Goal: Information Seeking & Learning: Learn about a topic

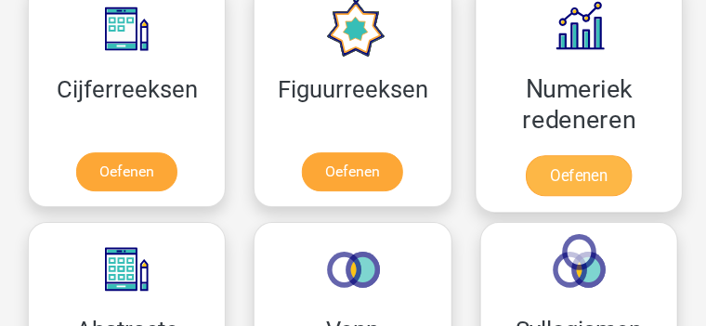
scroll to position [1394, 0]
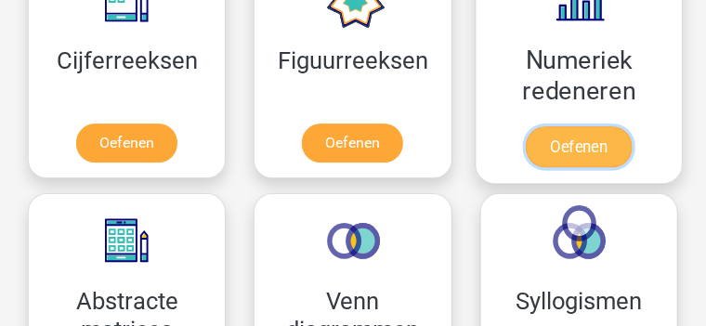
click at [570, 140] on link "Oefenen" at bounding box center [579, 146] width 106 height 41
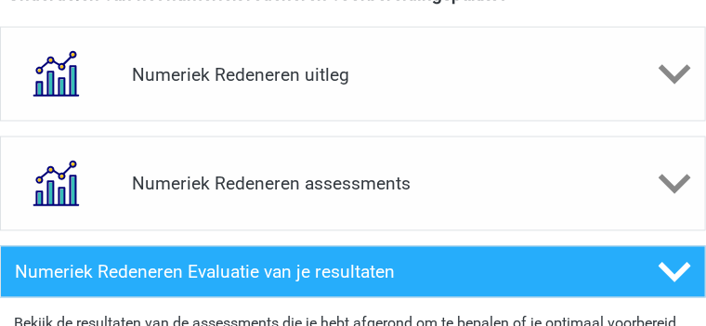
scroll to position [837, 0]
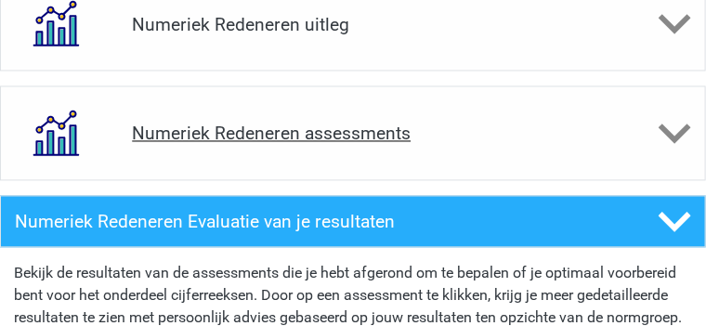
click at [556, 124] on h4 "Numeriek Redeneren assessments" at bounding box center [352, 134] width 441 height 21
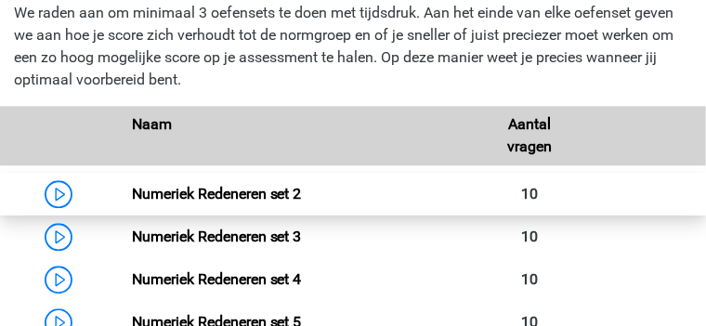
scroll to position [1115, 0]
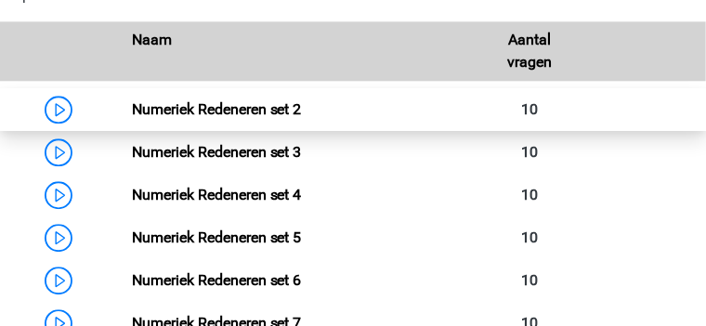
click at [134, 100] on link "Numeriek Redeneren set 2" at bounding box center [217, 109] width 170 height 18
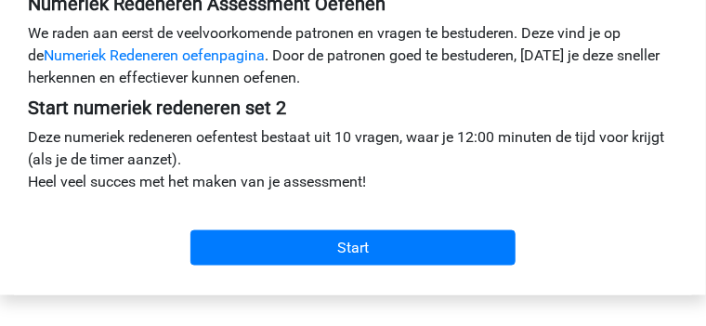
scroll to position [651, 0]
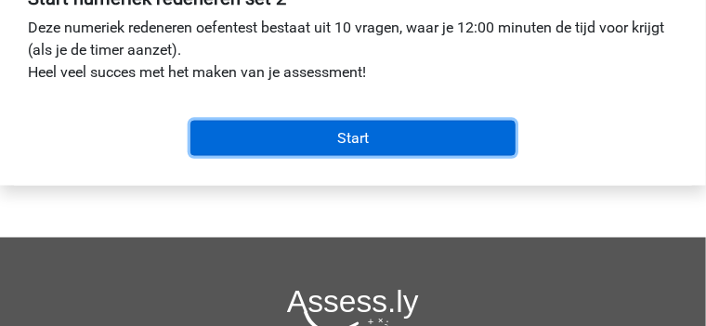
click at [352, 156] on input "Start" at bounding box center [353, 138] width 325 height 35
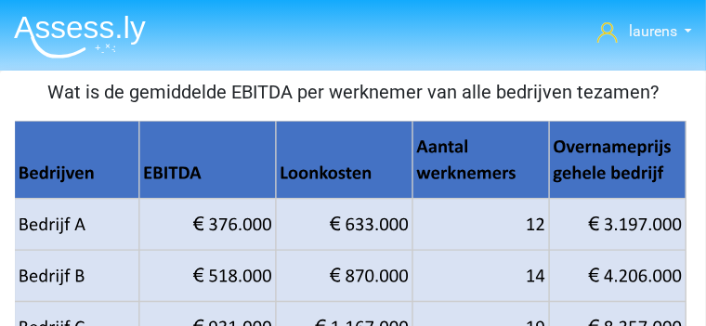
scroll to position [93, 0]
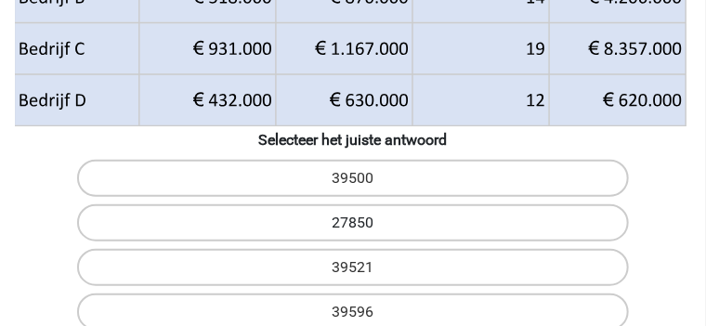
click at [349, 204] on label "27850" at bounding box center [353, 222] width 552 height 37
click at [353, 223] on input "27850" at bounding box center [359, 229] width 12 height 12
radio input "true"
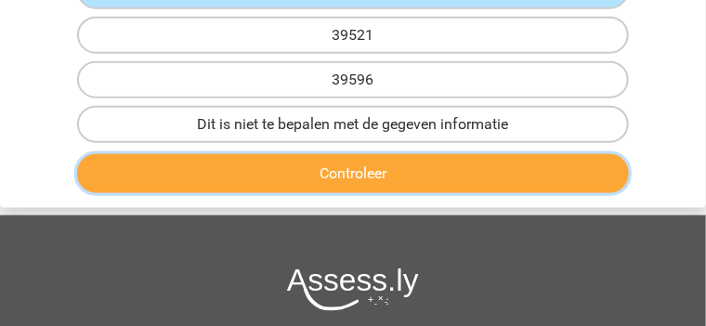
click at [381, 154] on button "Controleer" at bounding box center [353, 173] width 552 height 39
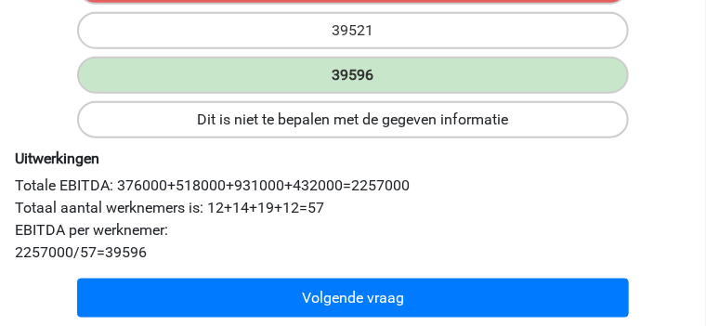
scroll to position [604, 0]
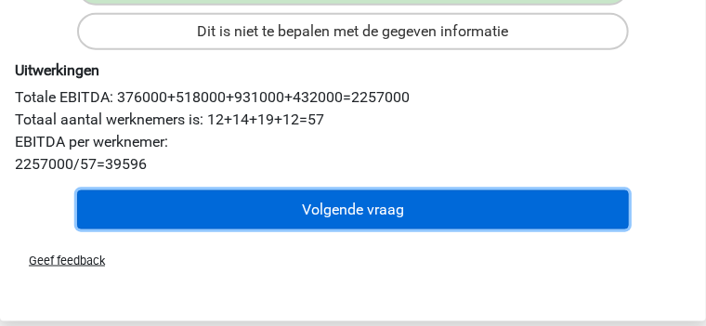
click at [377, 230] on button "Volgende vraag" at bounding box center [353, 210] width 552 height 39
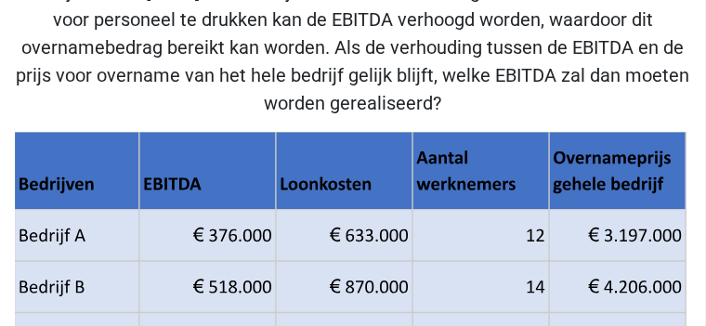
scroll to position [86, 0]
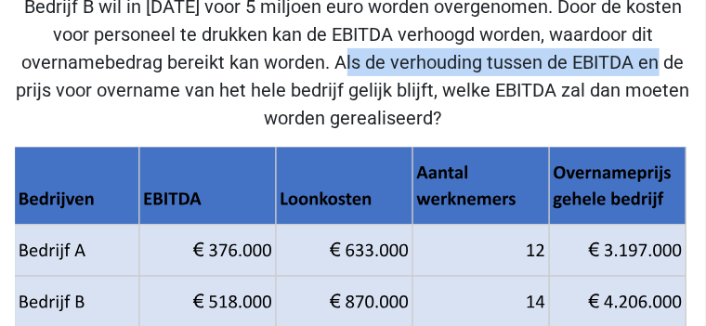
drag, startPoint x: 125, startPoint y: 86, endPoint x: 428, endPoint y: 86, distance: 303.9
click at [428, 86] on p "Bedrijf B wil in 2018 voor 5 miljoen euro worden overgenomen. Door de kosten vo…" at bounding box center [353, 62] width 692 height 139
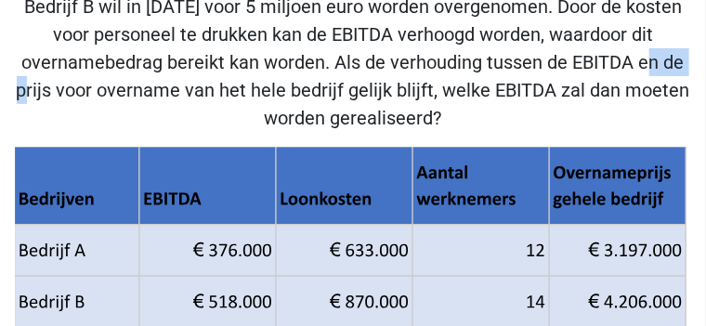
click at [428, 86] on p "Bedrijf B wil in 2018 voor 5 miljoen euro worden overgenomen. Door de kosten vo…" at bounding box center [353, 62] width 692 height 139
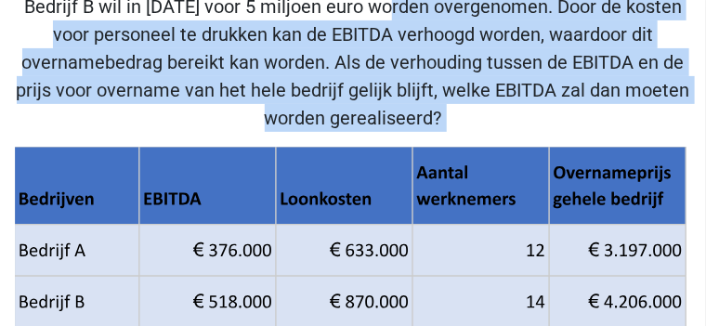
click at [428, 86] on p "Bedrijf B wil in 2018 voor 5 miljoen euro worden overgenomen. Door de kosten vo…" at bounding box center [353, 62] width 692 height 139
click at [401, 115] on p "Bedrijf B wil in 2018 voor 5 miljoen euro worden overgenomen. Door de kosten vo…" at bounding box center [353, 62] width 692 height 139
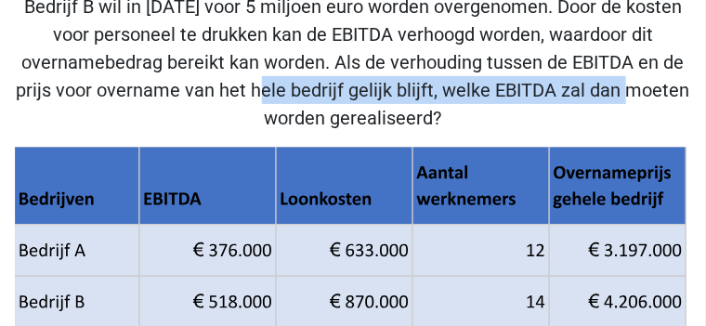
drag, startPoint x: 138, startPoint y: 115, endPoint x: 538, endPoint y: 117, distance: 400.6
click at [538, 117] on p "Bedrijf B wil in 2018 voor 5 miljoen euro worden overgenomen. Door de kosten vo…" at bounding box center [353, 62] width 692 height 139
drag, startPoint x: 292, startPoint y: 141, endPoint x: 479, endPoint y: 140, distance: 186.8
click at [479, 132] on p "Bedrijf B wil in 2018 voor 5 miljoen euro worden overgenomen. Door de kosten vo…" at bounding box center [353, 62] width 692 height 139
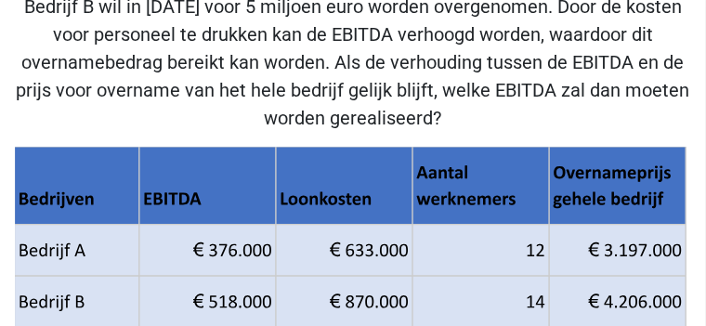
click at [479, 132] on p "Bedrijf B wil in 2018 voor 5 miljoen euro worden overgenomen. Door de kosten vo…" at bounding box center [353, 62] width 692 height 139
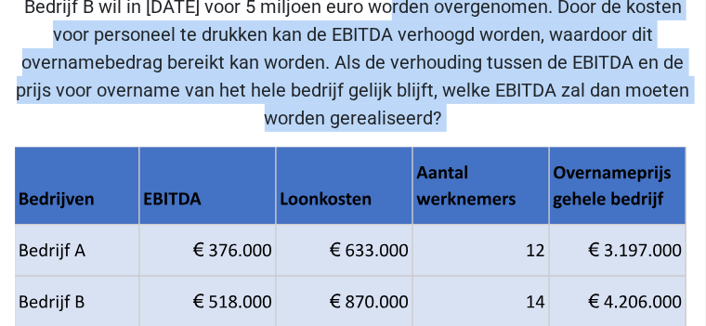
click at [479, 132] on p "Bedrijf B wil in 2018 voor 5 miljoen euro worden overgenomen. Door de kosten vo…" at bounding box center [353, 62] width 692 height 139
click at [403, 132] on p "Bedrijf B wil in 2018 voor 5 miljoen euro worden overgenomen. Door de kosten vo…" at bounding box center [353, 62] width 692 height 139
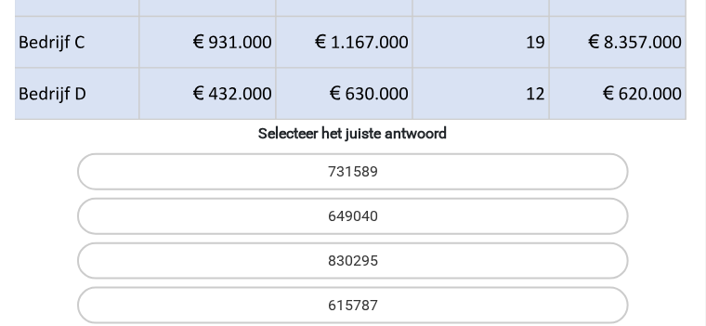
scroll to position [411, 0]
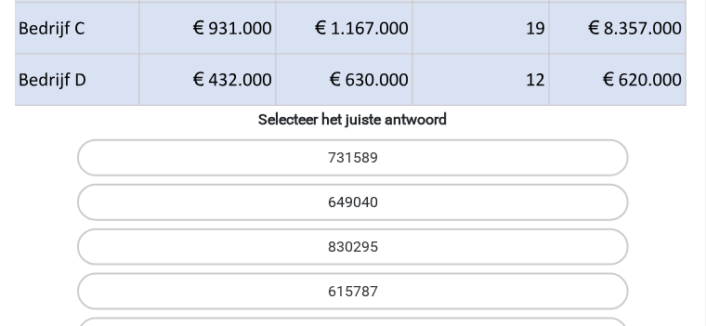
click at [372, 184] on label "649040" at bounding box center [353, 202] width 552 height 37
click at [365, 203] on input "649040" at bounding box center [359, 209] width 12 height 12
radio input "true"
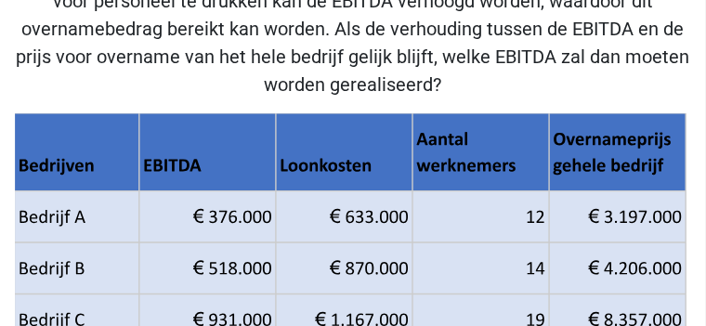
scroll to position [86, 0]
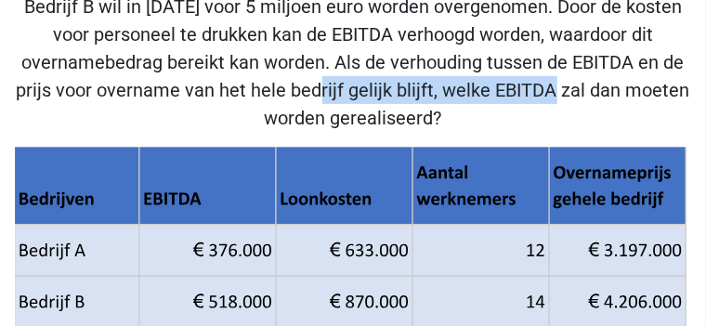
drag, startPoint x: 205, startPoint y: 112, endPoint x: 468, endPoint y: 107, distance: 263.1
click at [468, 107] on p "Bedrijf B wil in 2018 voor 5 miljoen euro worden overgenomen. Door de kosten vo…" at bounding box center [353, 62] width 692 height 139
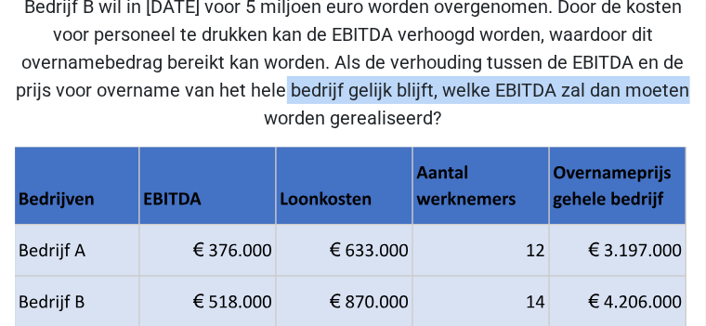
drag, startPoint x: 160, startPoint y: 109, endPoint x: 586, endPoint y: 108, distance: 426.6
click at [586, 108] on p "Bedrijf B wil in 2018 voor 5 miljoen euro worden overgenomen. Door de kosten vo…" at bounding box center [353, 62] width 692 height 139
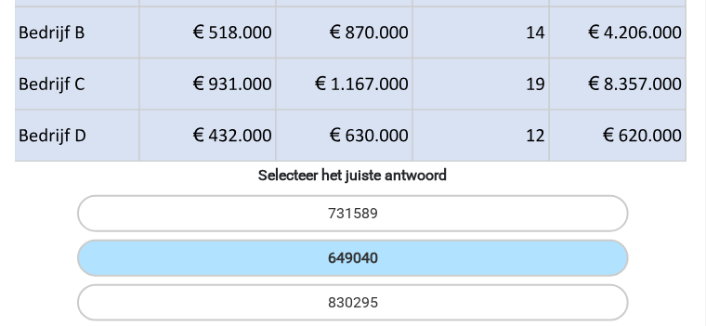
scroll to position [457, 0]
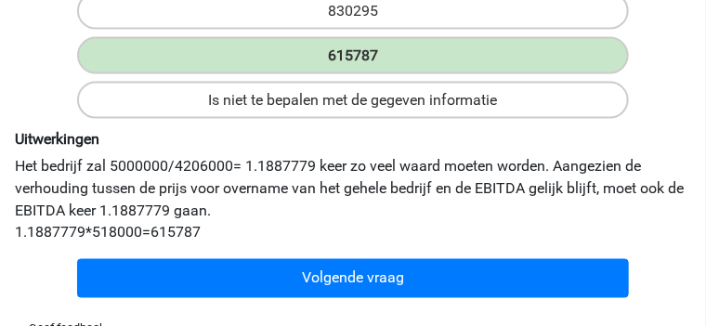
scroll to position [597, 0]
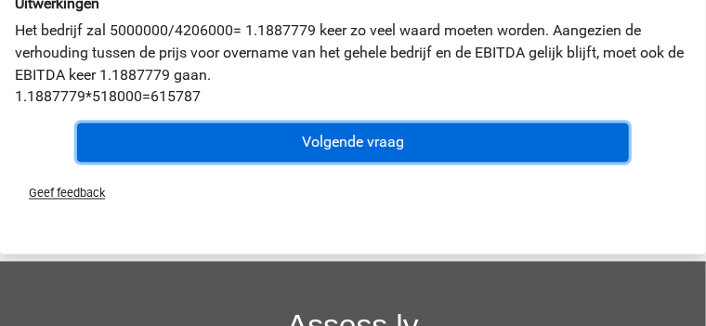
click at [345, 163] on button "Volgende vraag" at bounding box center [353, 143] width 552 height 39
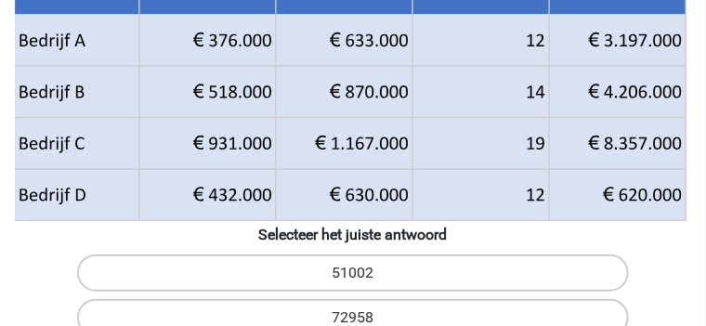
scroll to position [279, 0]
